Goal: Task Accomplishment & Management: Use online tool/utility

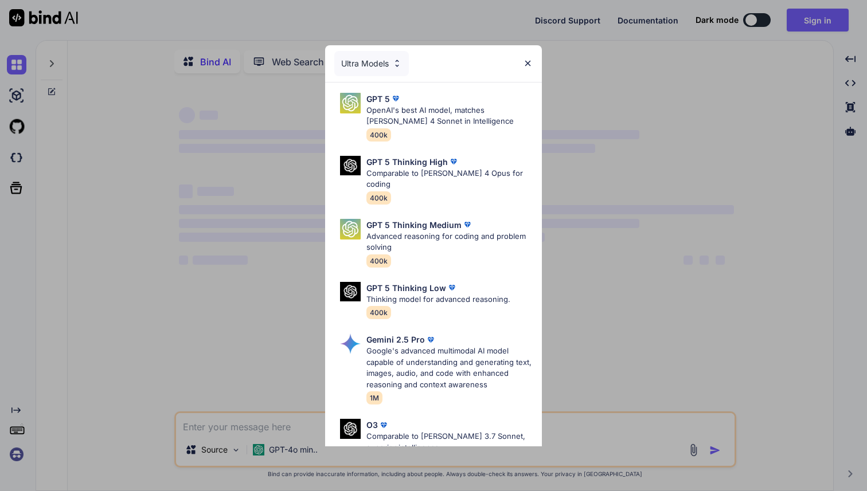
click at [528, 65] on img at bounding box center [528, 63] width 10 height 10
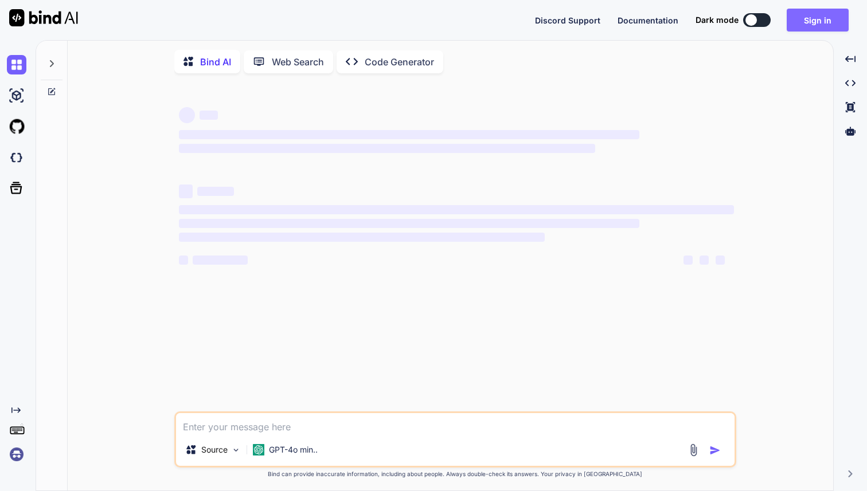
type textarea "x"
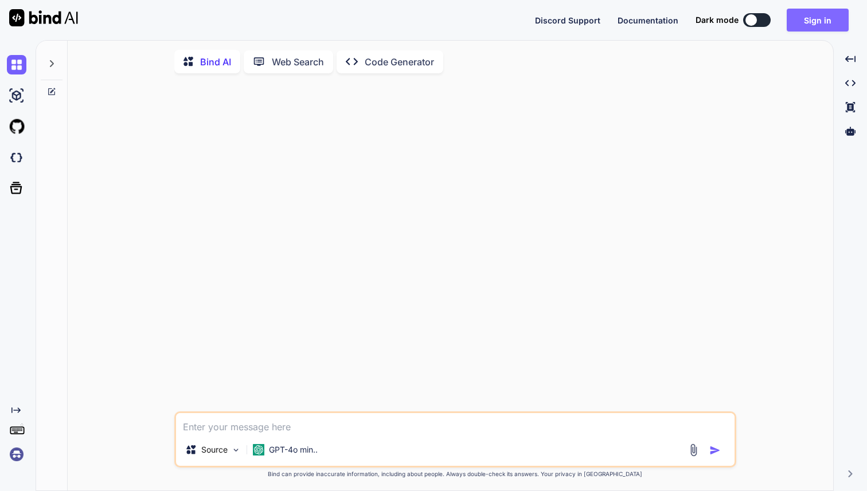
click at [823, 21] on button "Sign in" at bounding box center [818, 20] width 62 height 23
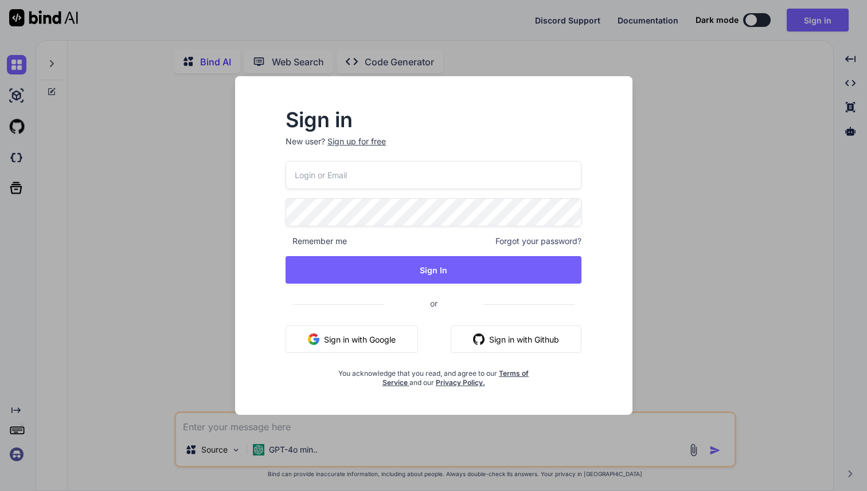
click at [481, 168] on input "email" at bounding box center [434, 175] width 296 height 28
type input "[DOMAIN_NAME][EMAIL_ADDRESS][DOMAIN_NAME]"
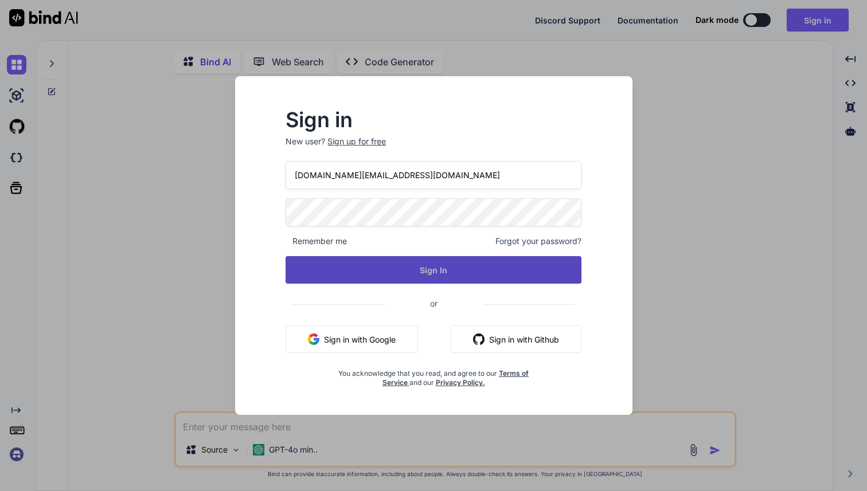
click at [418, 268] on button "Sign In" at bounding box center [434, 270] width 296 height 28
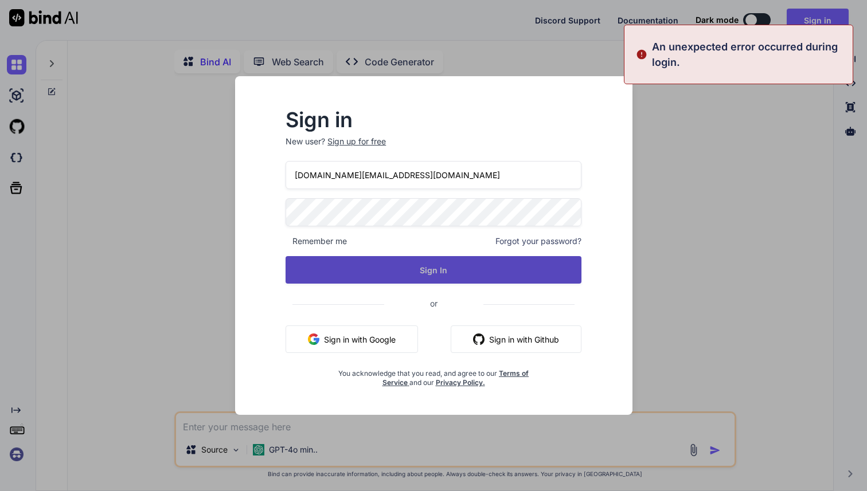
click at [446, 268] on button "Sign In" at bounding box center [434, 270] width 296 height 28
